Goal: Find specific page/section: Find specific page/section

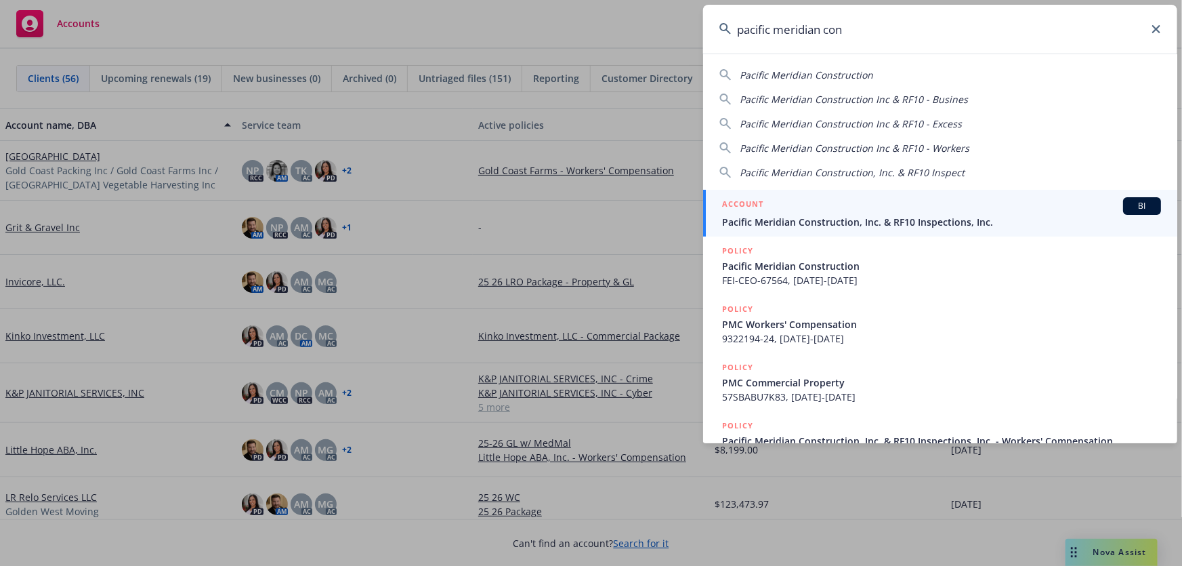
type input "pacific meridian con"
click at [787, 215] on span "Pacific Meridian Construction, Inc. & RF10 Inspections, Inc." at bounding box center [941, 222] width 439 height 14
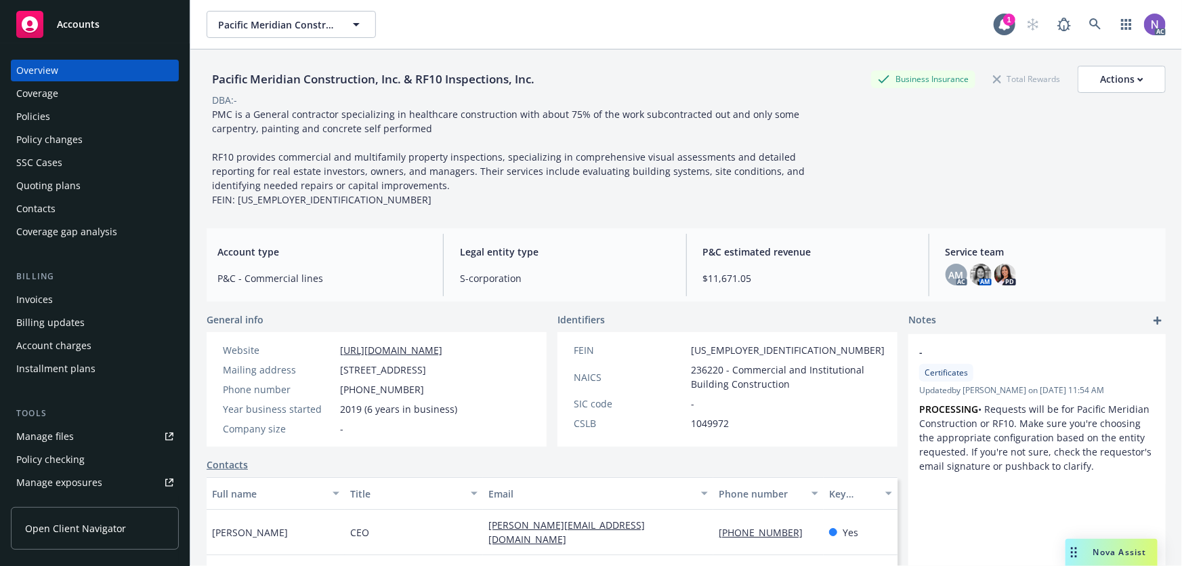
click at [84, 186] on div "Quoting plans" at bounding box center [94, 186] width 157 height 22
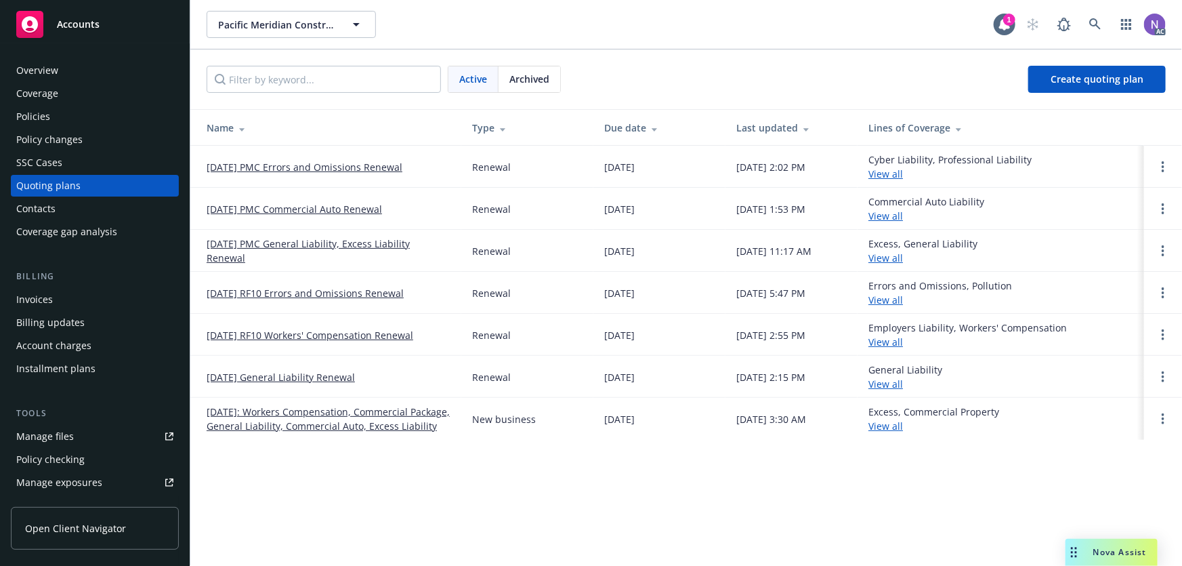
click at [285, 245] on link "[DATE] PMC General Liability, Excess Liability Renewal" at bounding box center [329, 250] width 244 height 28
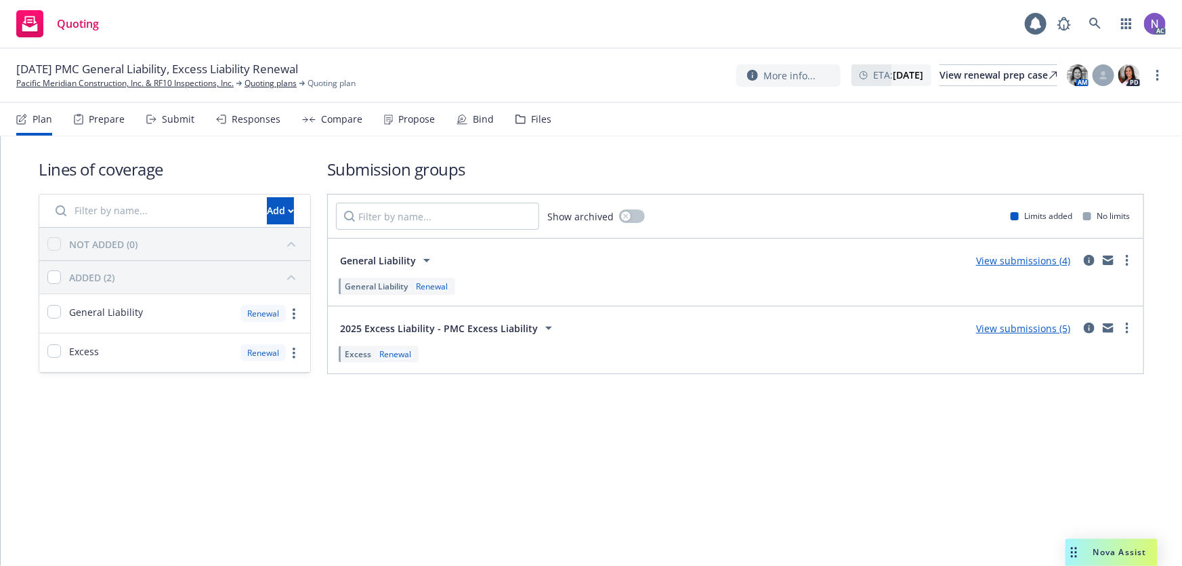
click at [106, 117] on div "Prepare" at bounding box center [107, 119] width 36 height 11
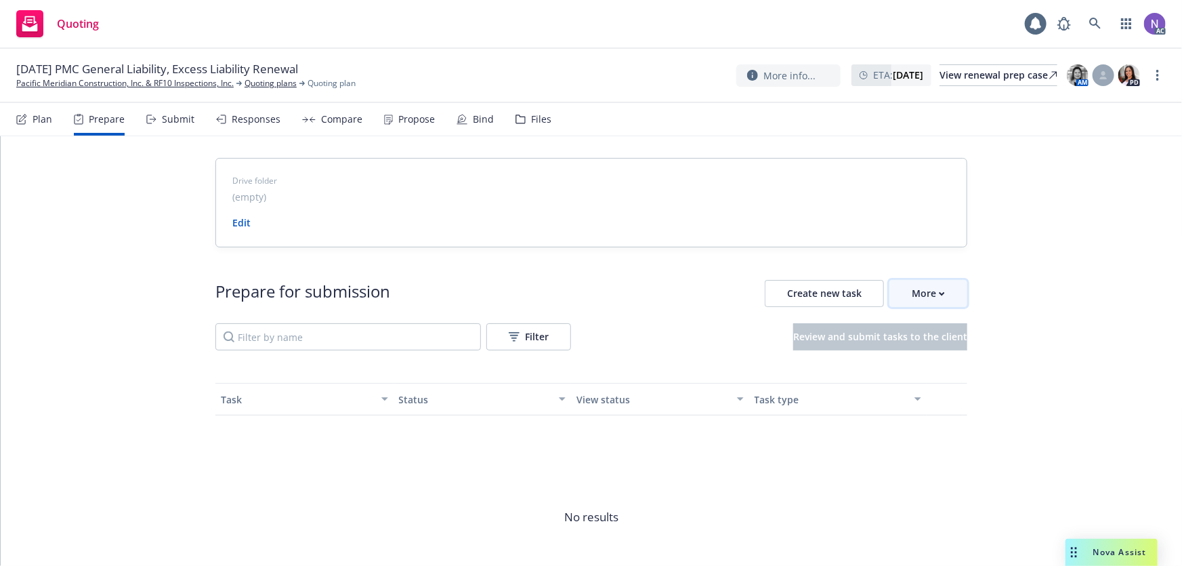
click at [912, 292] on div "More" at bounding box center [928, 293] width 33 height 26
click at [932, 353] on span "Go to Indio account" at bounding box center [946, 355] width 121 height 13
